Goal: Information Seeking & Learning: Learn about a topic

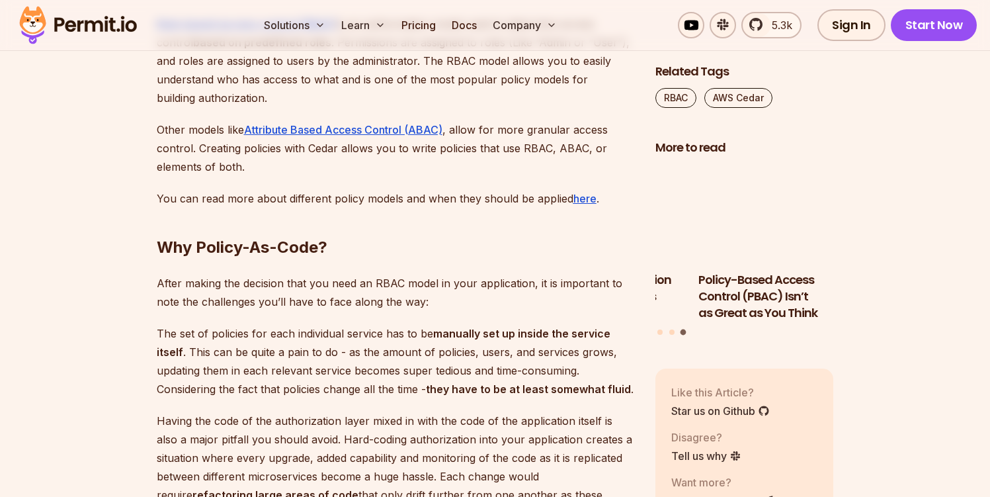
scroll to position [1082, 0]
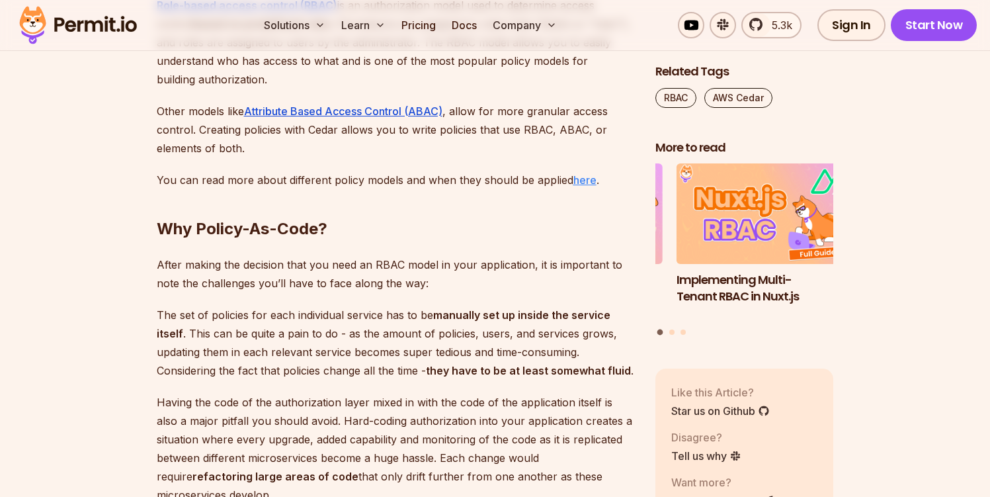
click at [578, 179] on u "here" at bounding box center [584, 179] width 23 height 13
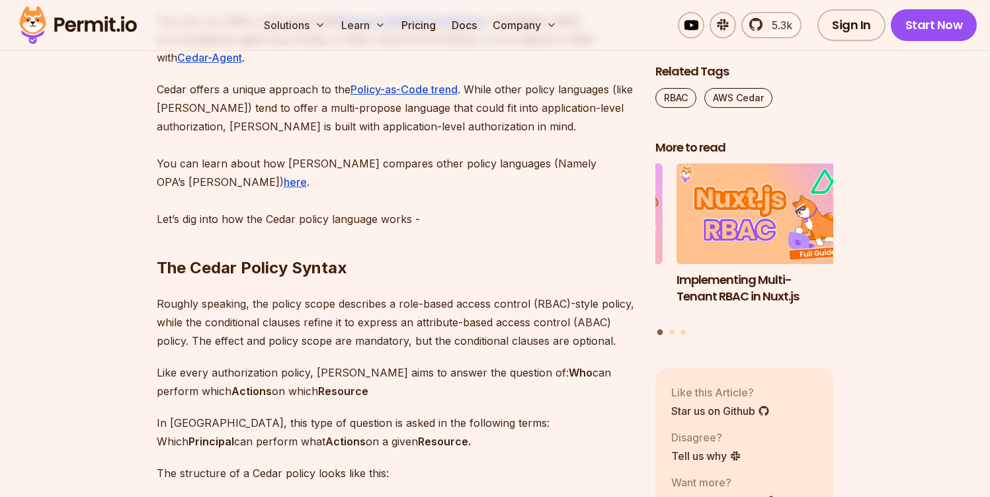
scroll to position [1848, 0]
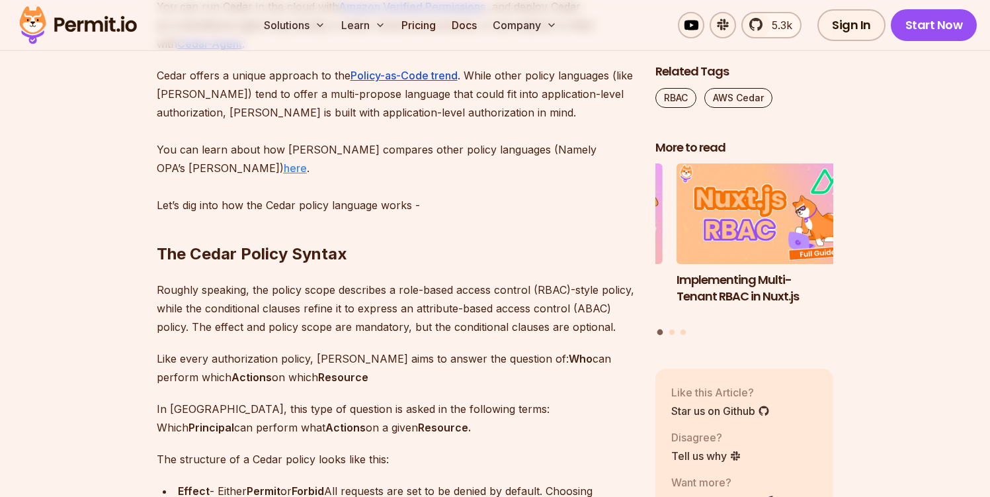
click at [307, 161] on u "here" at bounding box center [295, 167] width 23 height 13
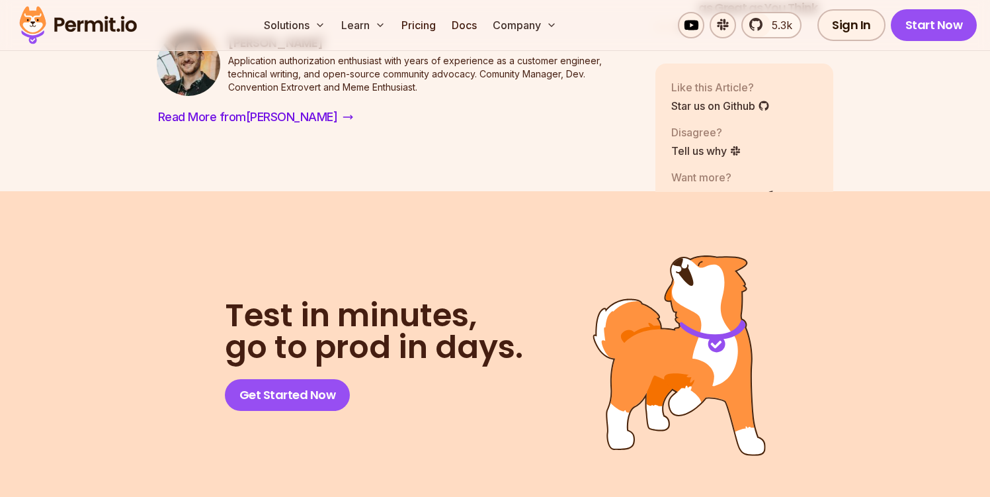
scroll to position [9502, 0]
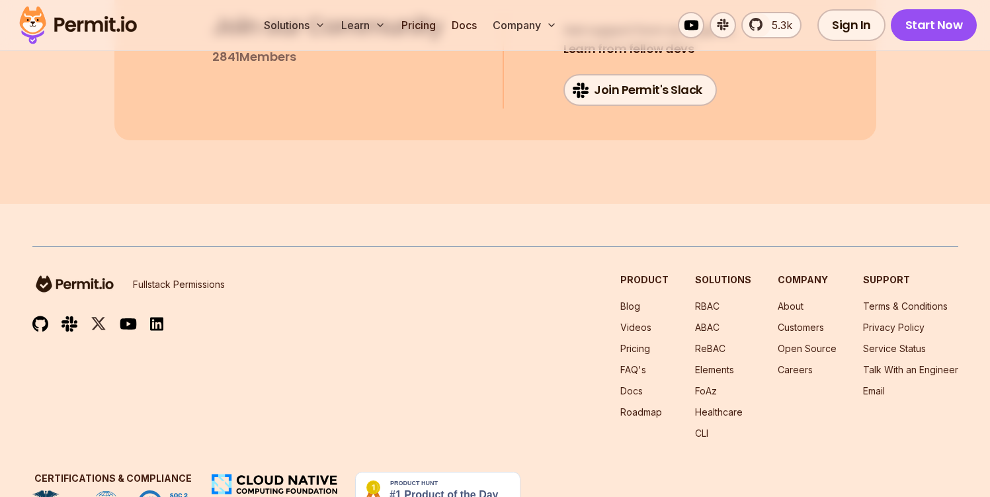
scroll to position [10040, 0]
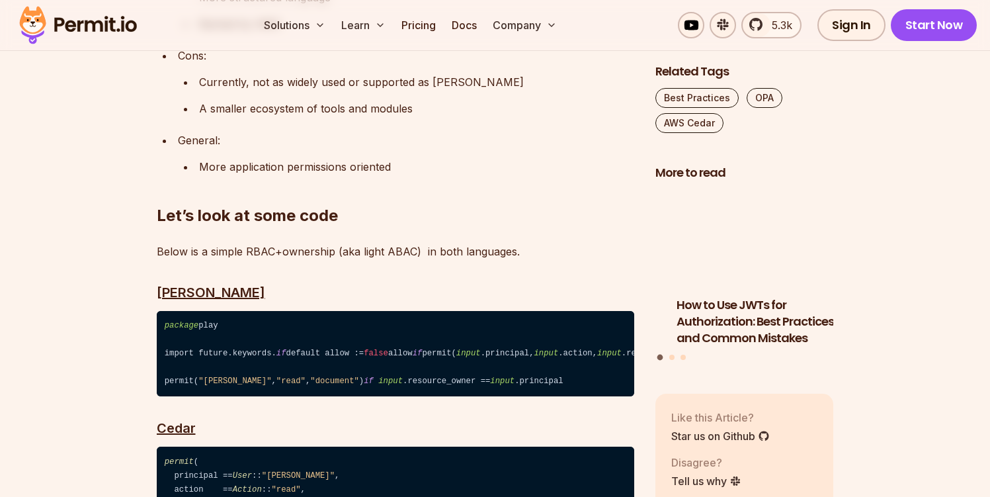
scroll to position [3010, 0]
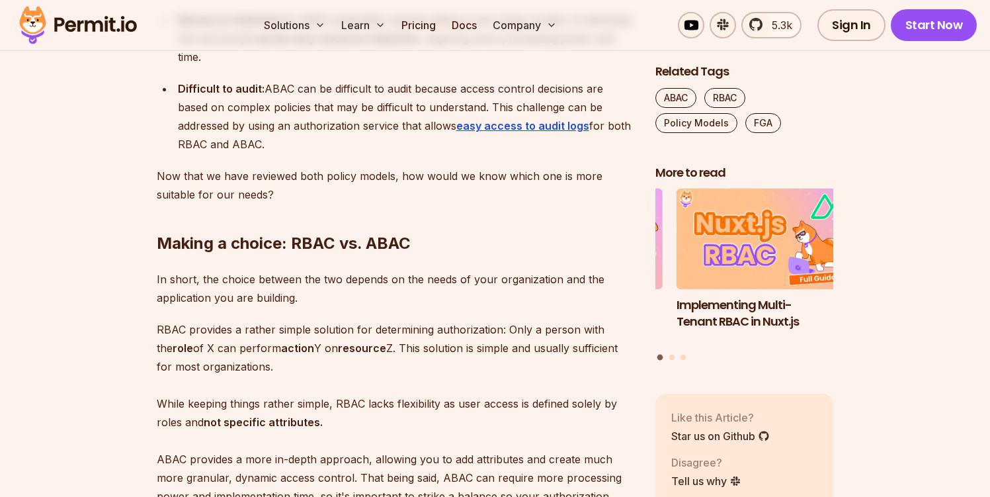
scroll to position [3086, 0]
